Goal: Participate in discussion: Engage in conversation with other users on a specific topic

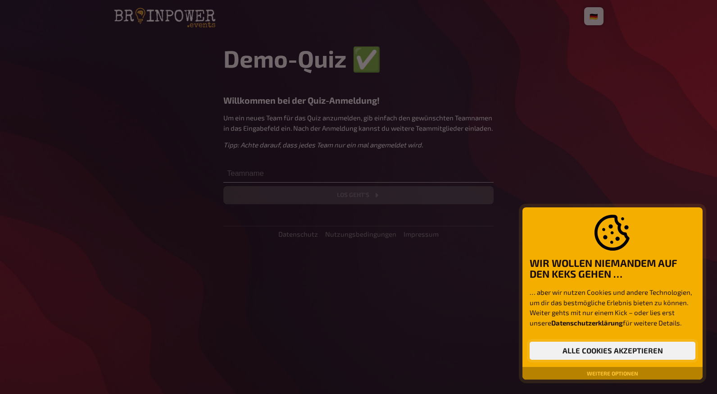
click at [563, 351] on button "Alle Cookies akzeptieren" at bounding box center [613, 350] width 166 height 18
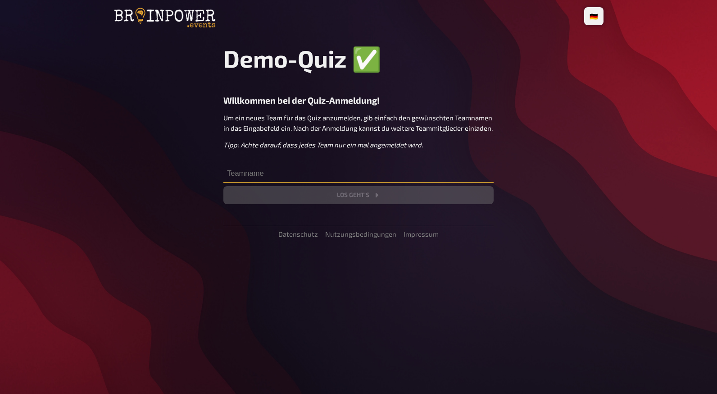
click at [234, 182] on input "text" at bounding box center [358, 173] width 270 height 18
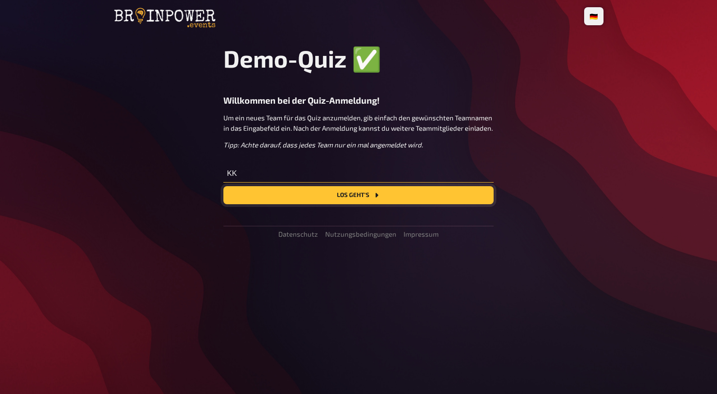
type input "KK"
click at [370, 201] on button "Los geht's" at bounding box center [358, 195] width 270 height 18
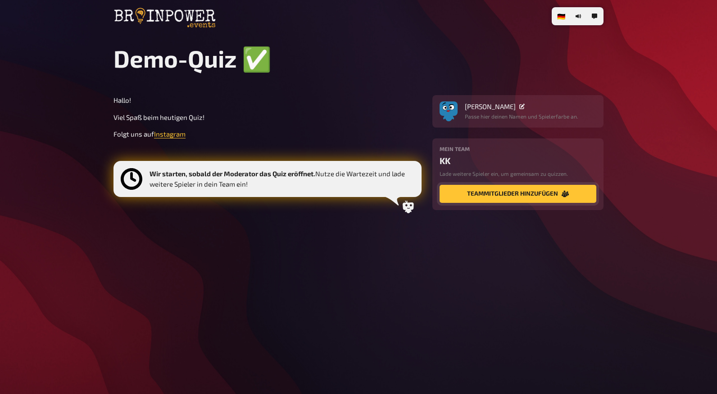
click at [527, 203] on button "Teammitglieder hinzufügen" at bounding box center [518, 194] width 157 height 18
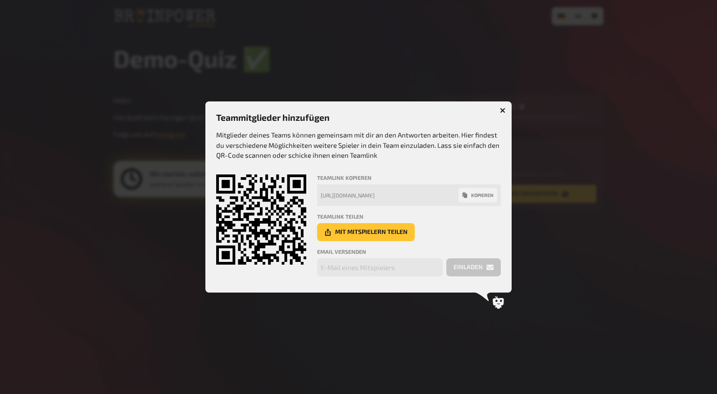
click at [505, 113] on button "button" at bounding box center [503, 110] width 14 height 14
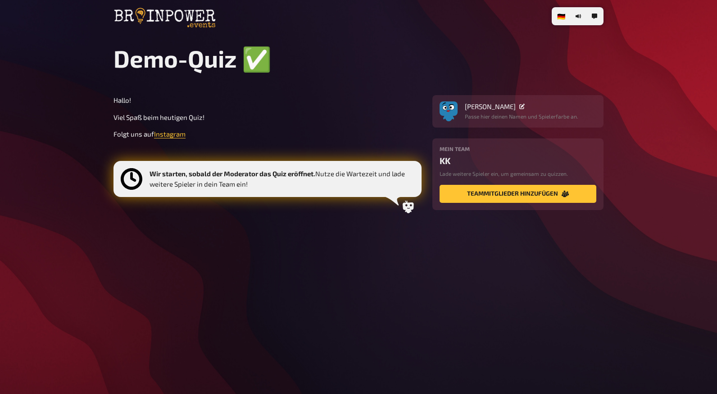
click at [498, 252] on div "🇩🇪 Deutsch 🇬🇧 English 🇳🇱 Nederlands Demo-Quiz ✅​ Hallo! Viel Spaß beim heutigen…" at bounding box center [358, 197] width 505 height 394
